Goal: Task Accomplishment & Management: Use online tool/utility

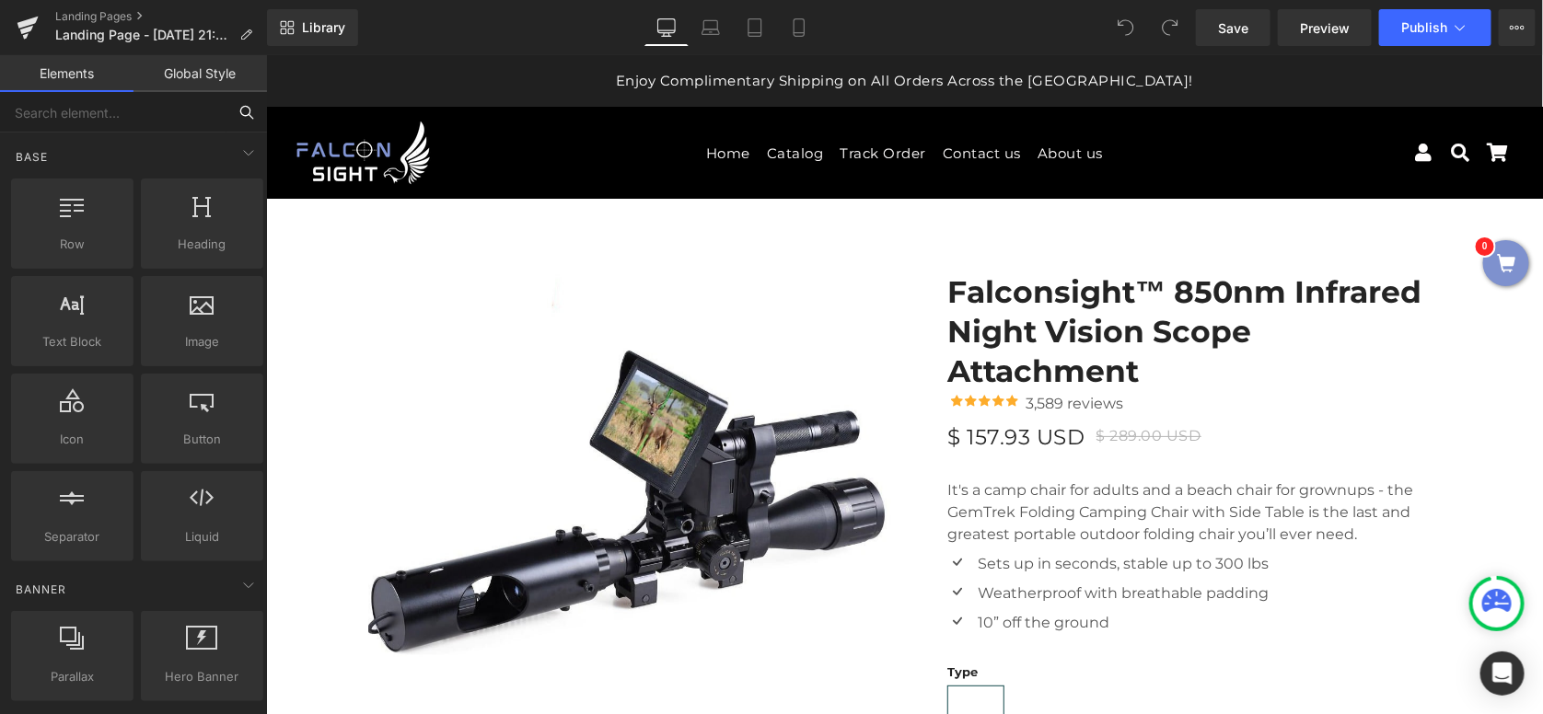
click at [160, 122] on input "text" at bounding box center [113, 112] width 226 height 41
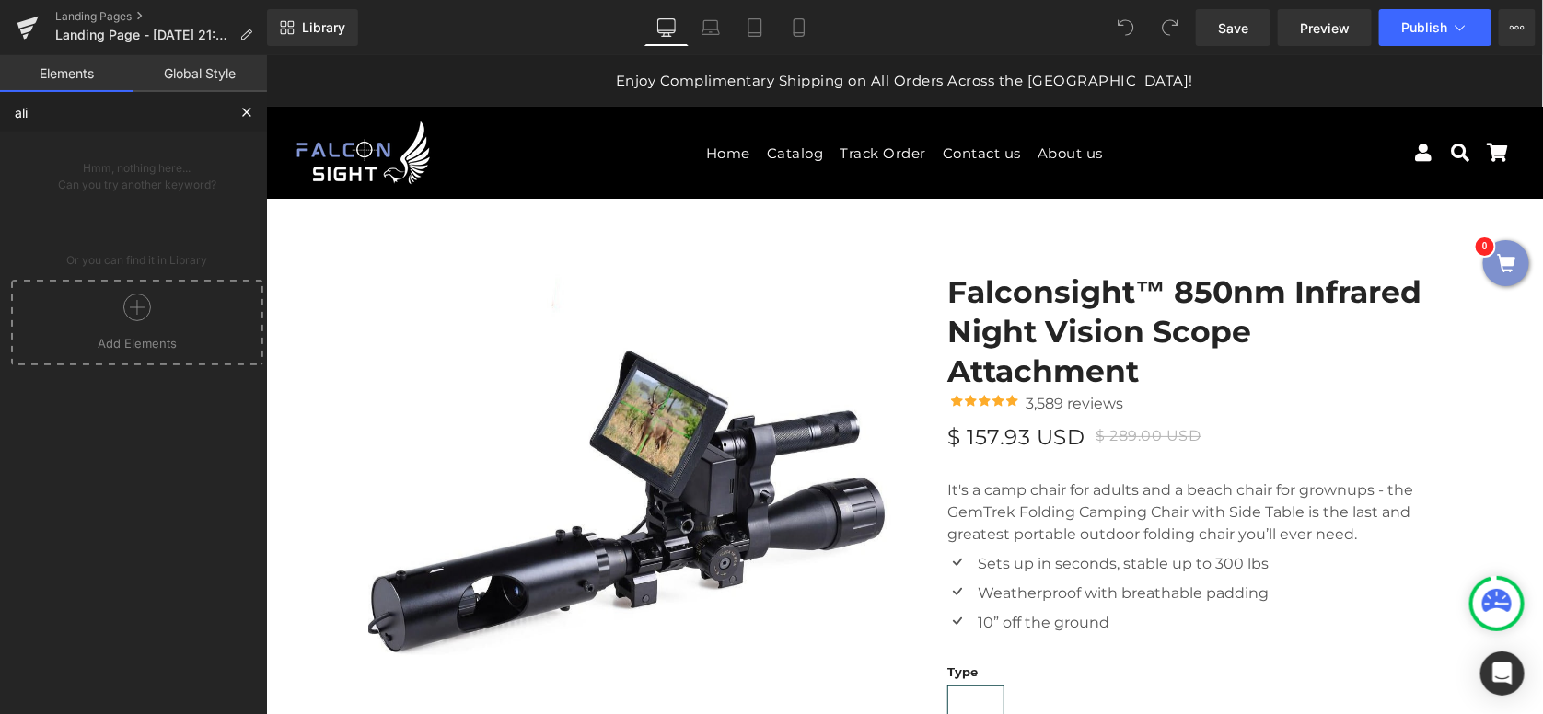
click at [159, 314] on div at bounding box center [137, 314] width 243 height 41
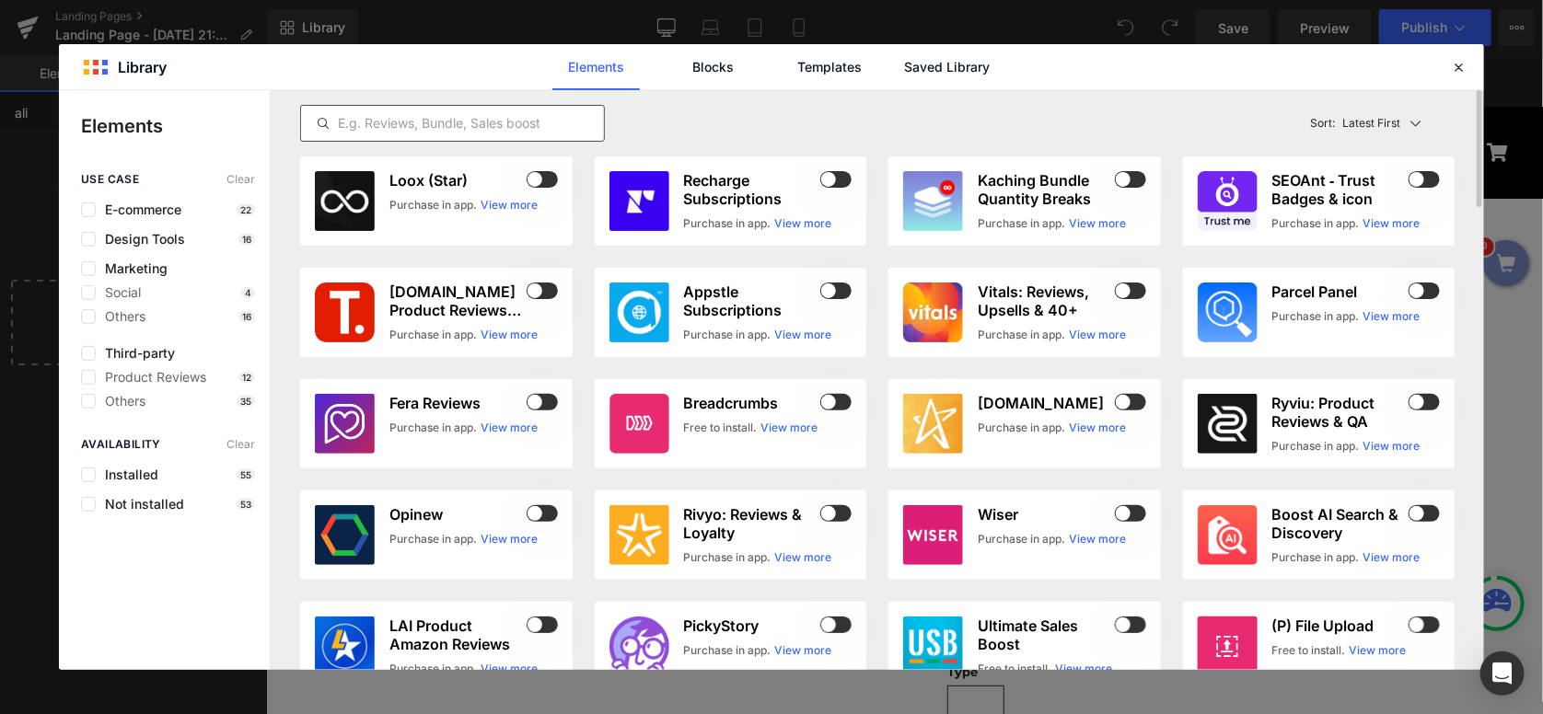
type input "ali"
click at [467, 123] on input "text" at bounding box center [452, 123] width 303 height 22
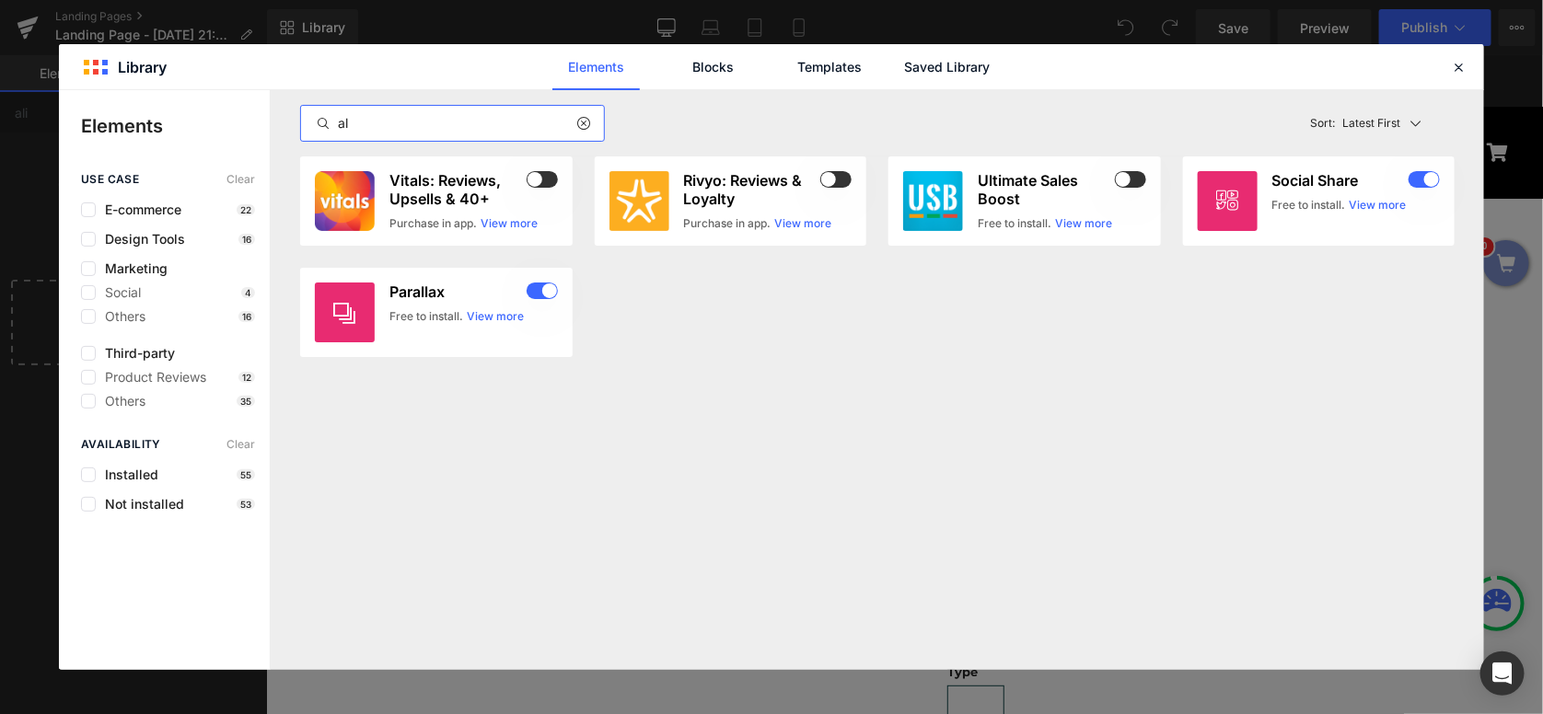
type input "a"
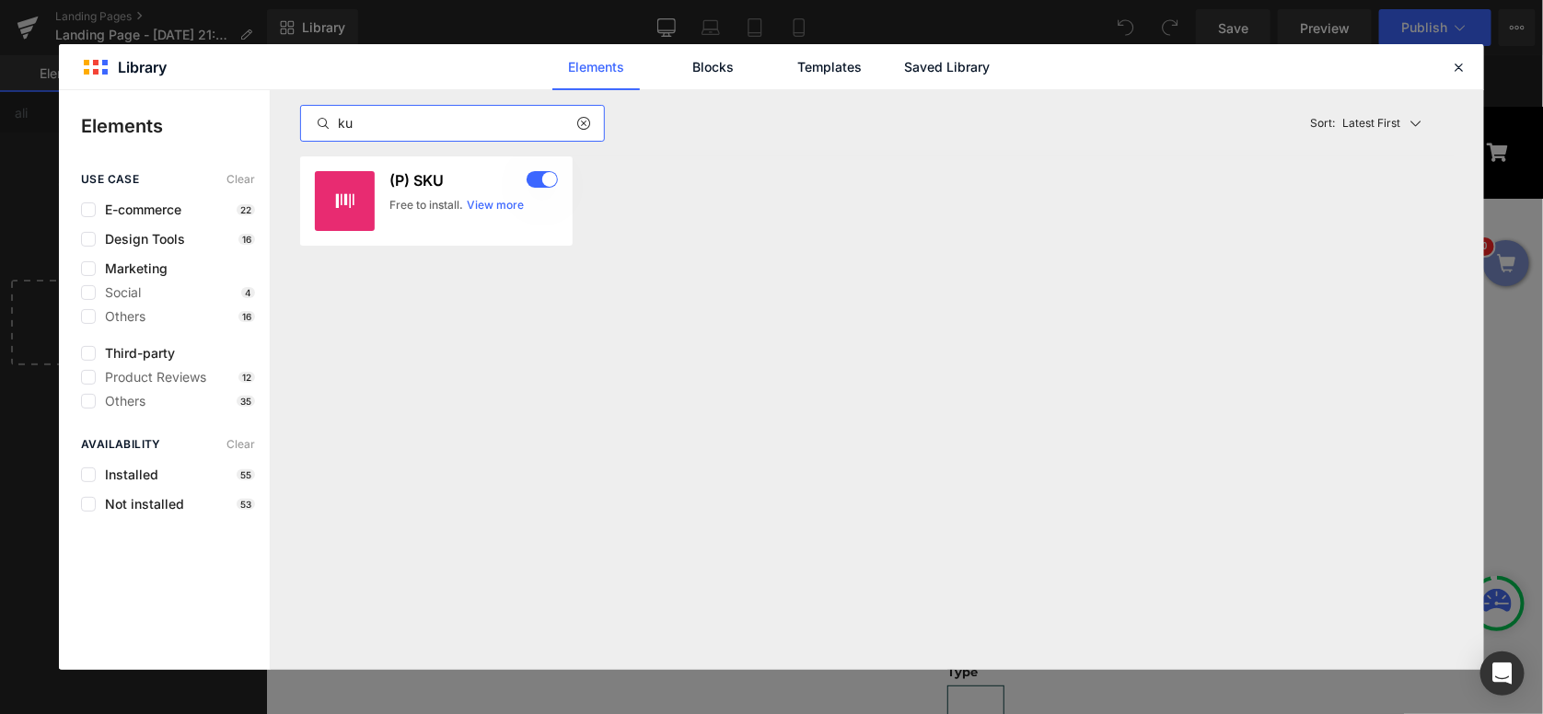
type input "k"
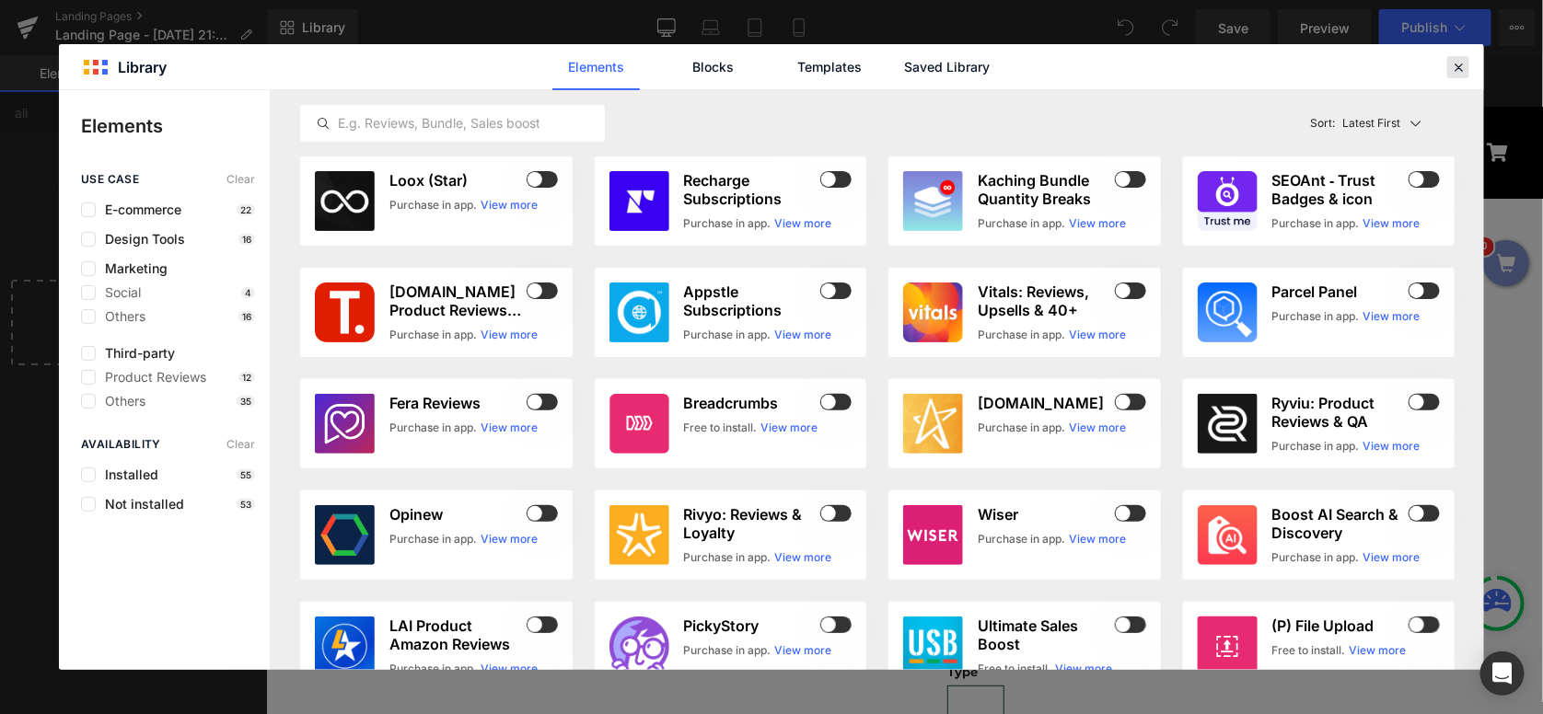
drag, startPoint x: 1453, startPoint y: 68, endPoint x: 930, endPoint y: 130, distance: 526.5
click at [1453, 68] on icon at bounding box center [1458, 67] width 17 height 17
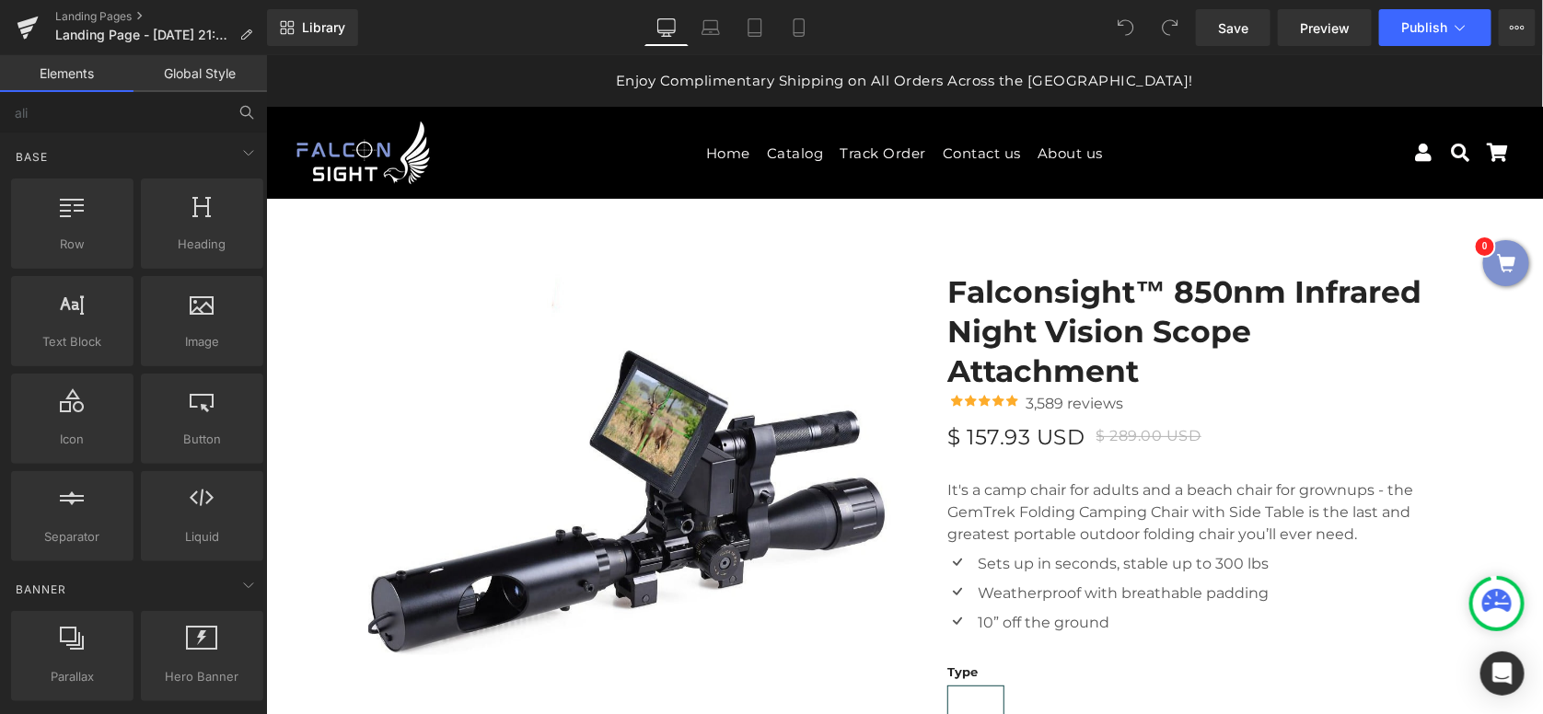
click at [195, 84] on link "Global Style" at bounding box center [199, 73] width 133 height 37
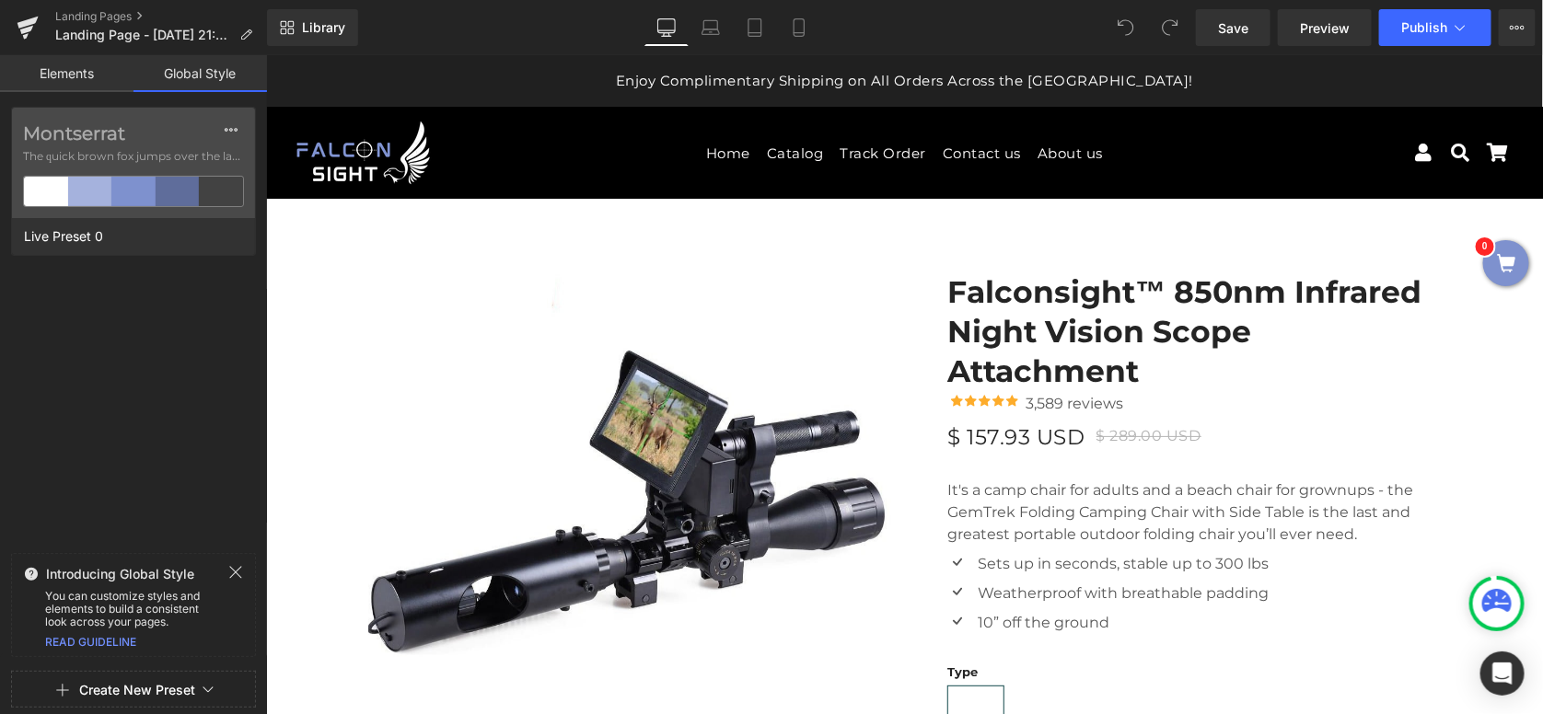
click at [82, 77] on link "Elements" at bounding box center [66, 73] width 133 height 37
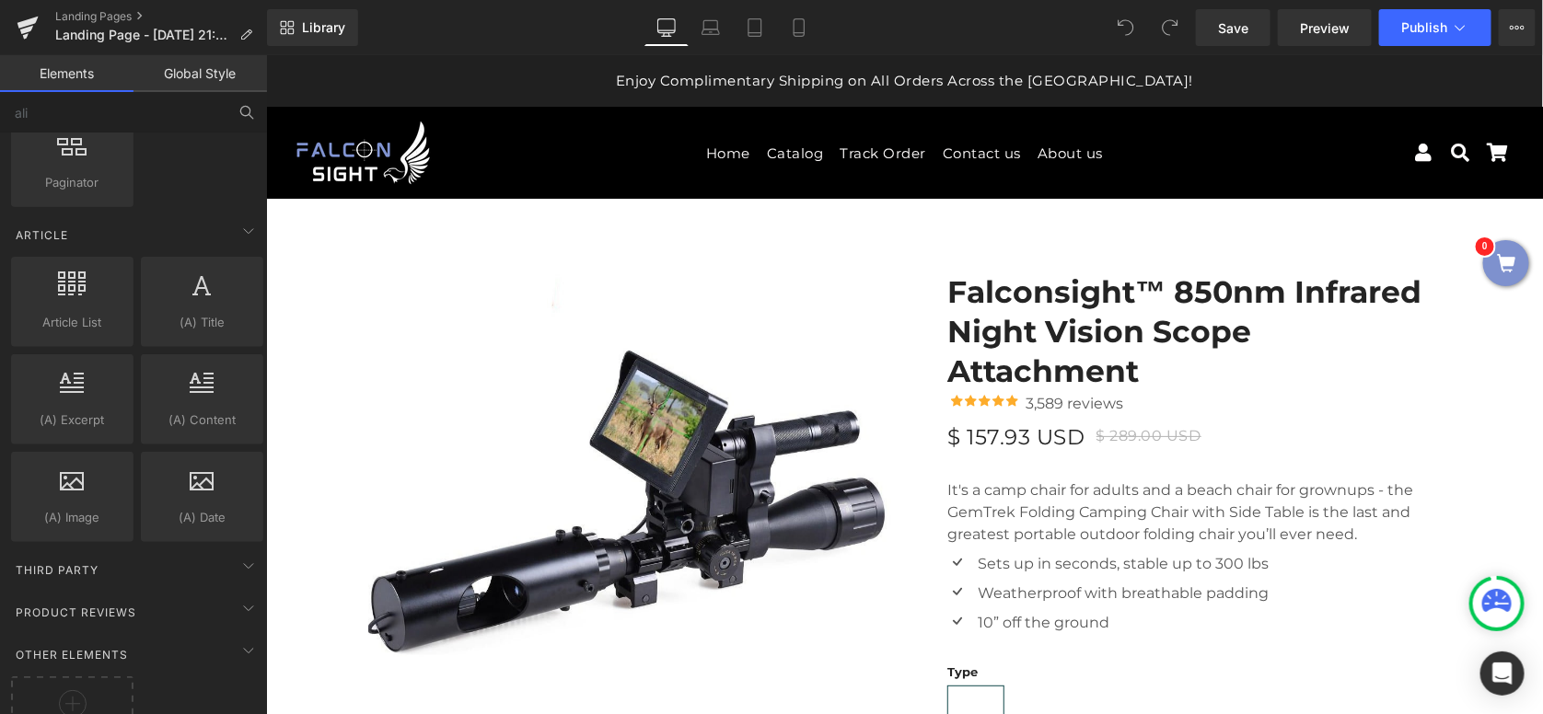
scroll to position [3274, 0]
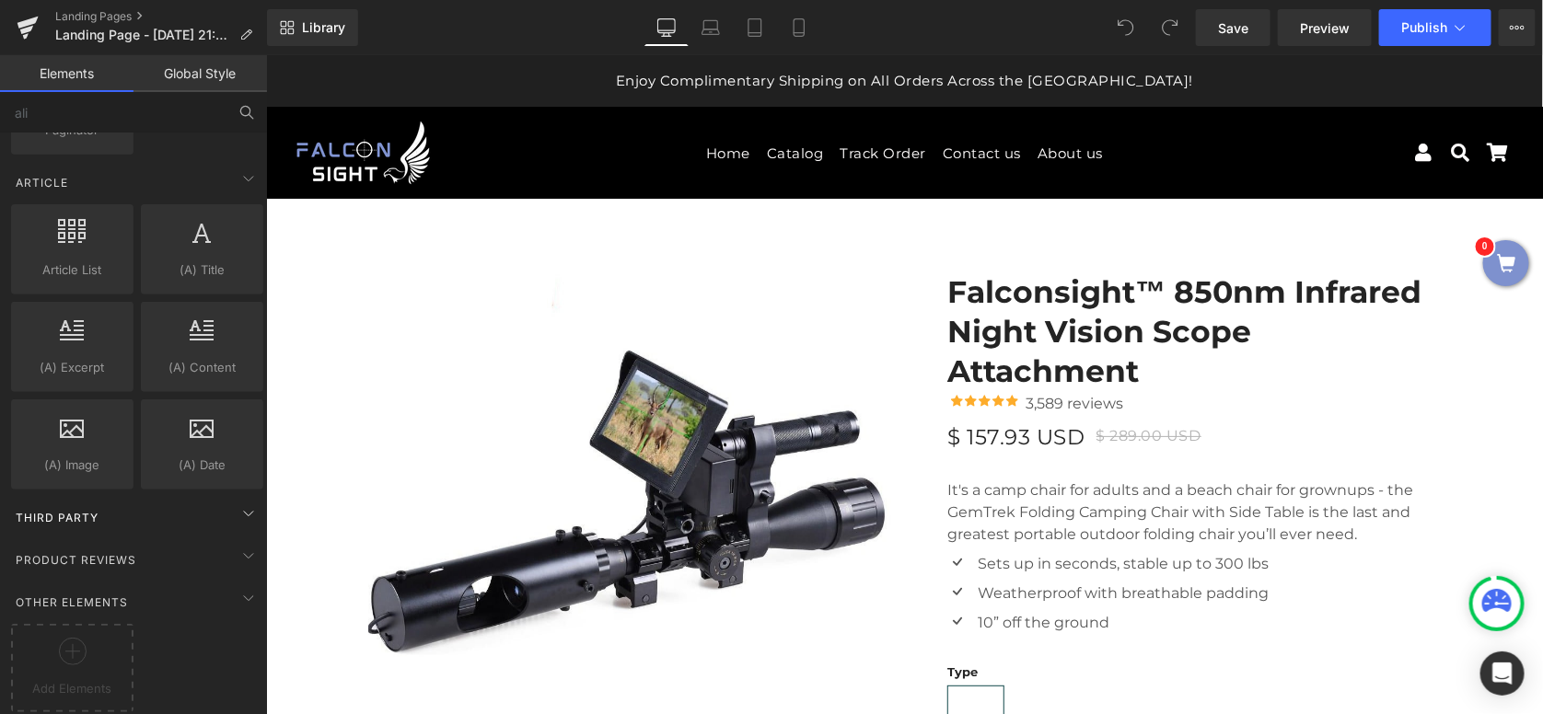
click at [77, 511] on span "Third Party" at bounding box center [57, 517] width 87 height 17
